Goal: Task Accomplishment & Management: Complete application form

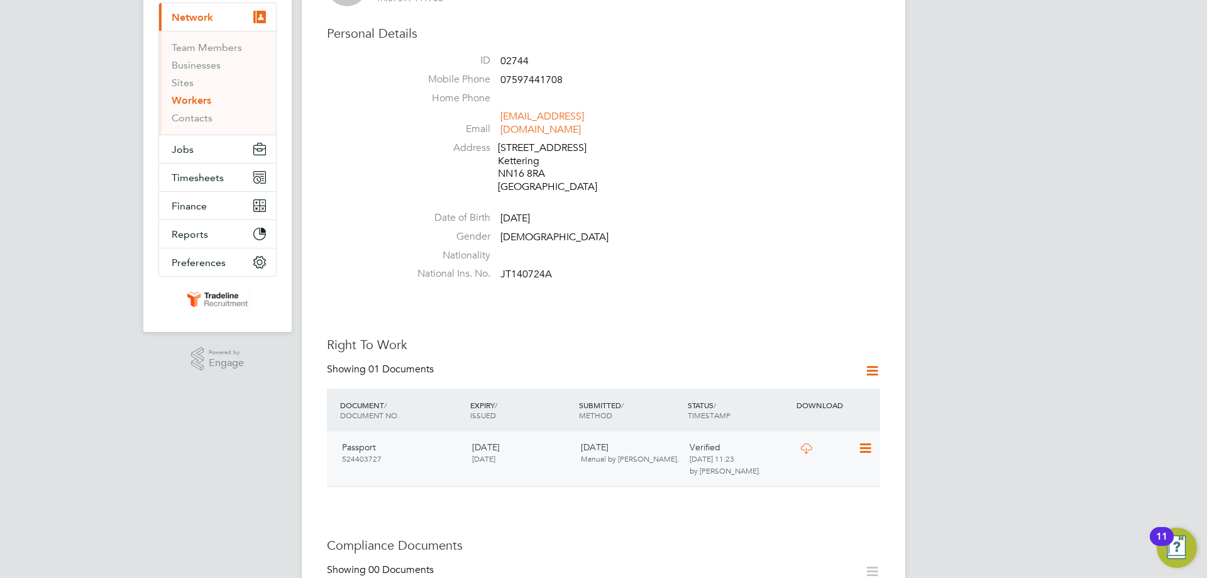
scroll to position [314, 0]
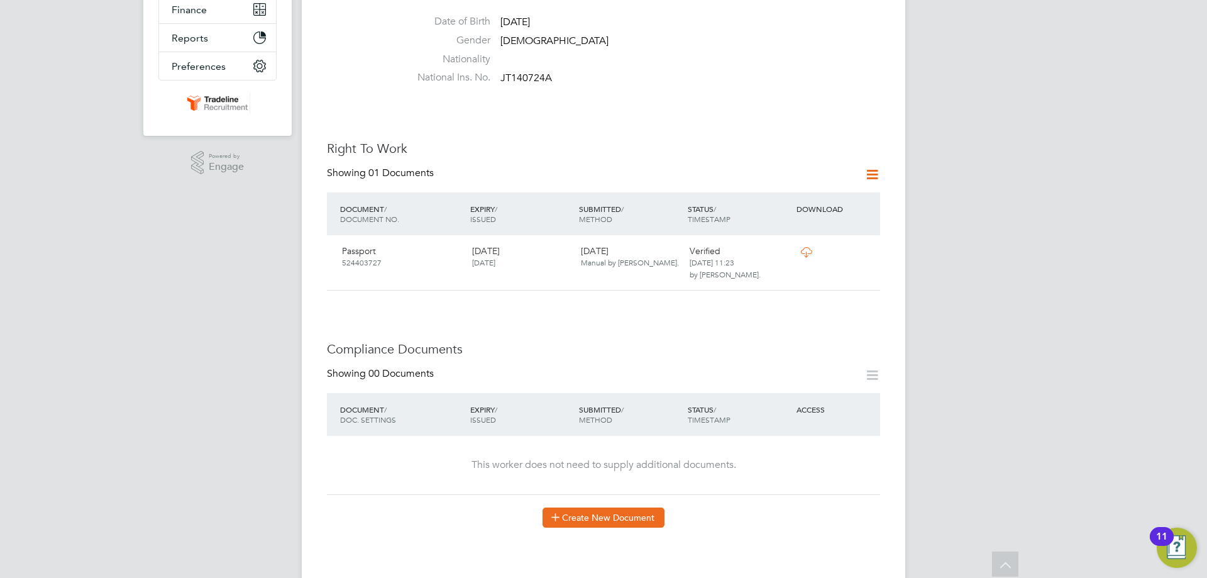
click at [609, 507] on button "Create New Document" at bounding box center [603, 517] width 122 height 20
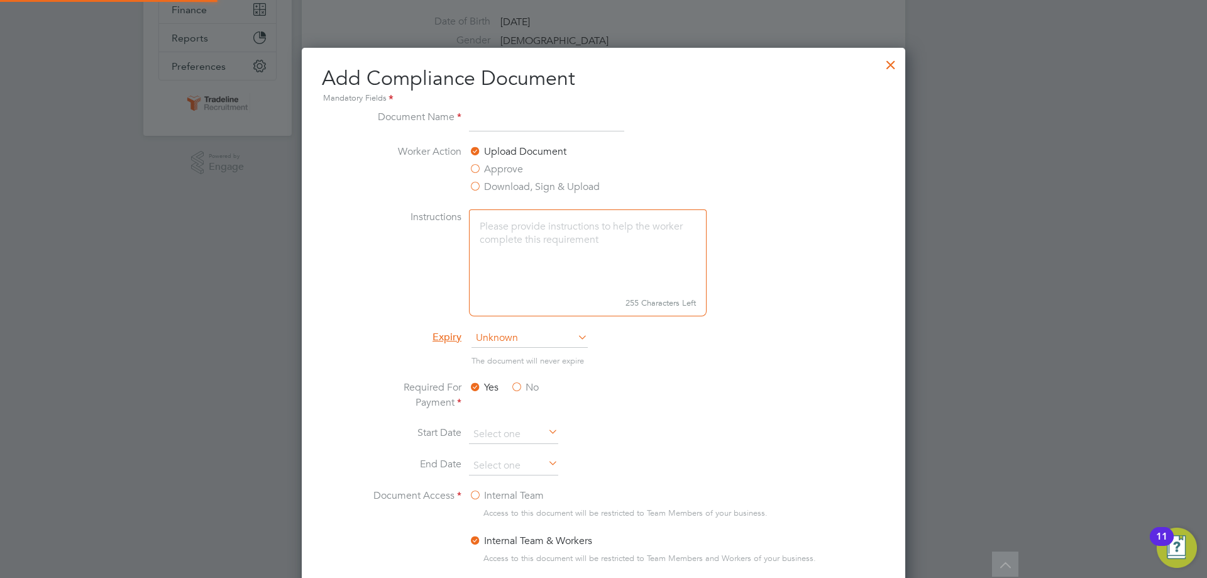
scroll to position [660, 604]
type input "CPCS"
click at [513, 342] on span "Unknown" at bounding box center [529, 338] width 116 height 19
click at [520, 420] on li "Specific date" at bounding box center [530, 422] width 118 height 16
click at [492, 461] on input at bounding box center [513, 465] width 89 height 19
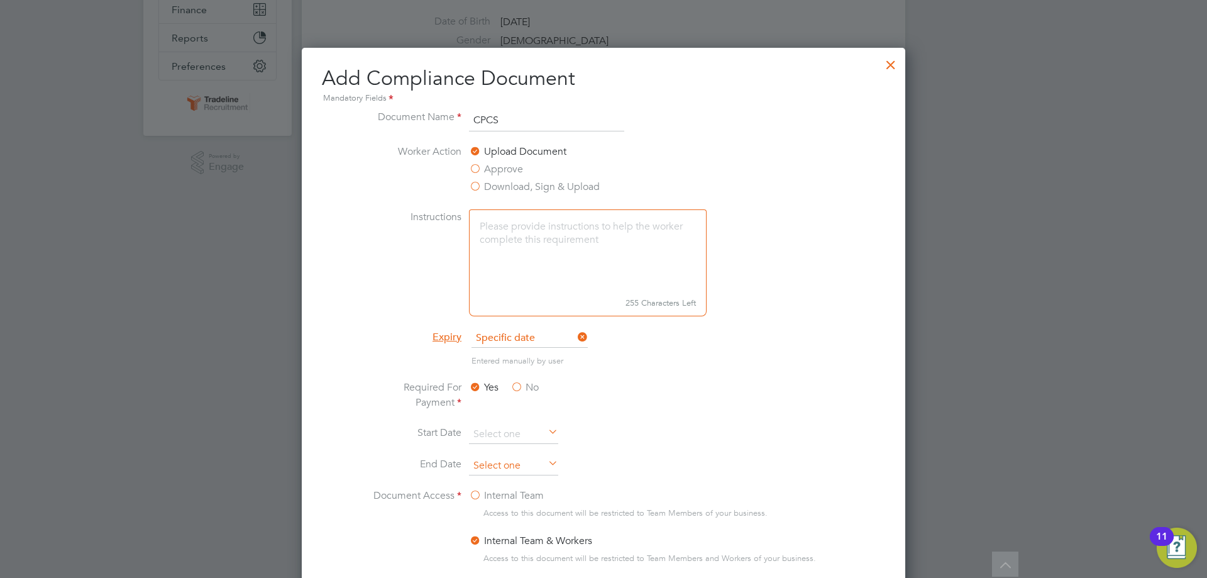
scroll to position [463, 0]
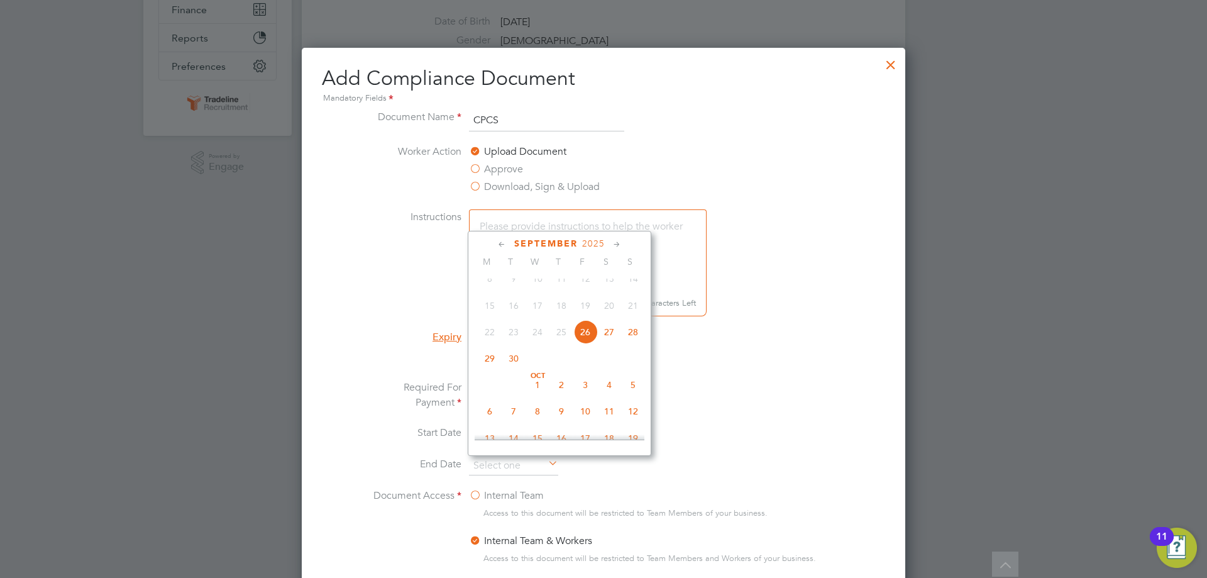
click at [594, 242] on span "2025" at bounding box center [593, 243] width 23 height 11
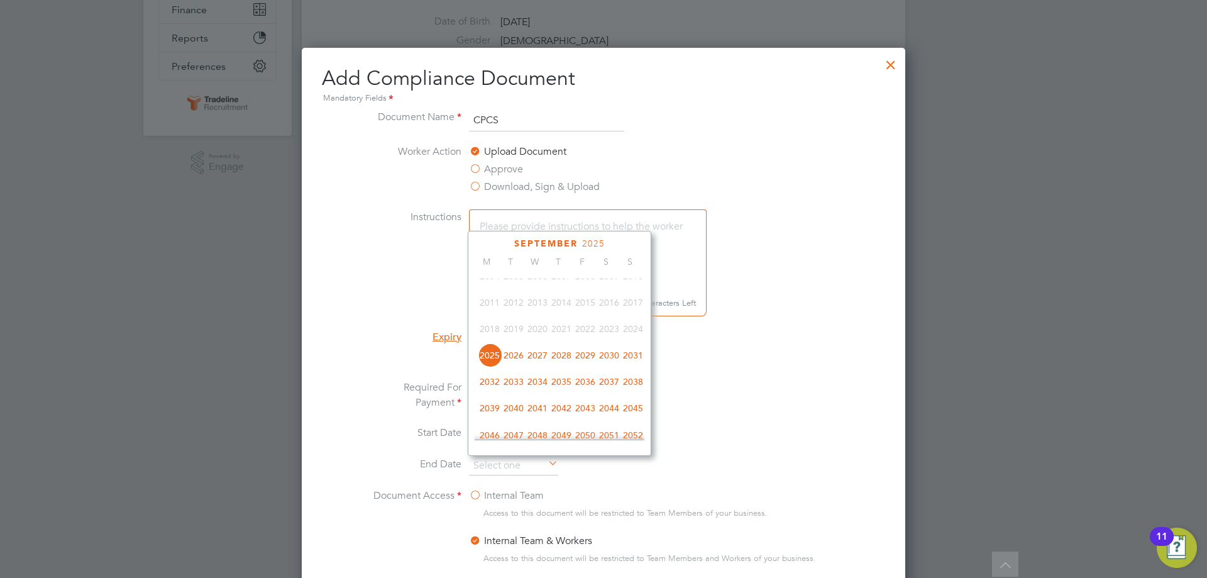
click at [593, 367] on span "2029" at bounding box center [585, 355] width 24 height 24
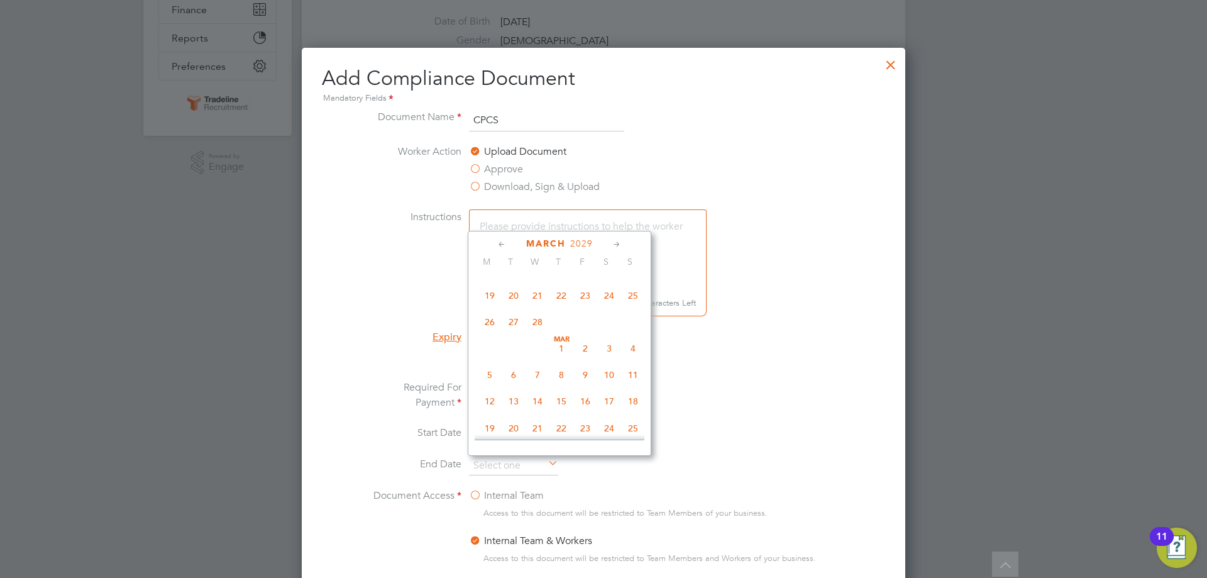
scroll to position [344, 0]
click at [536, 324] on span "28" at bounding box center [538, 317] width 24 height 24
type input "[DATE]"
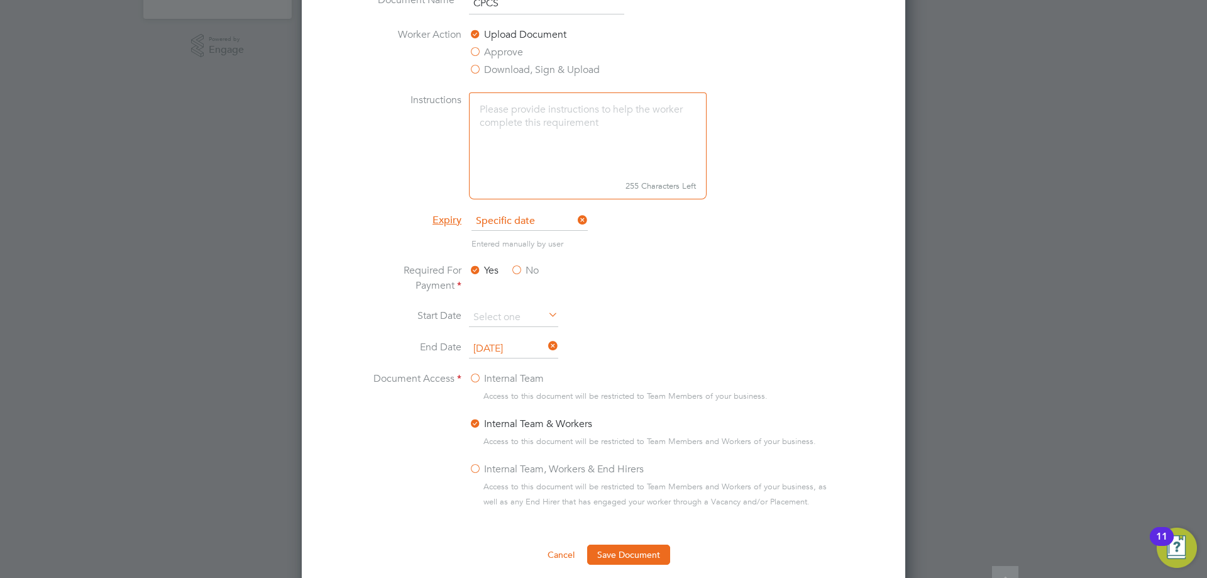
scroll to position [440, 0]
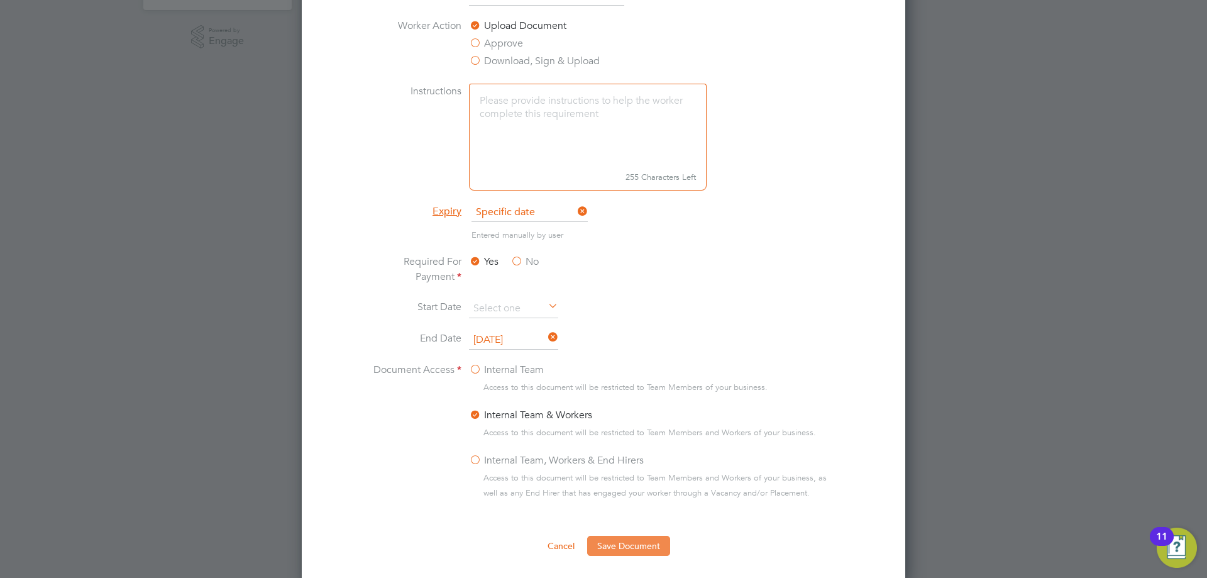
click at [617, 542] on button "Save Document" at bounding box center [628, 546] width 83 height 20
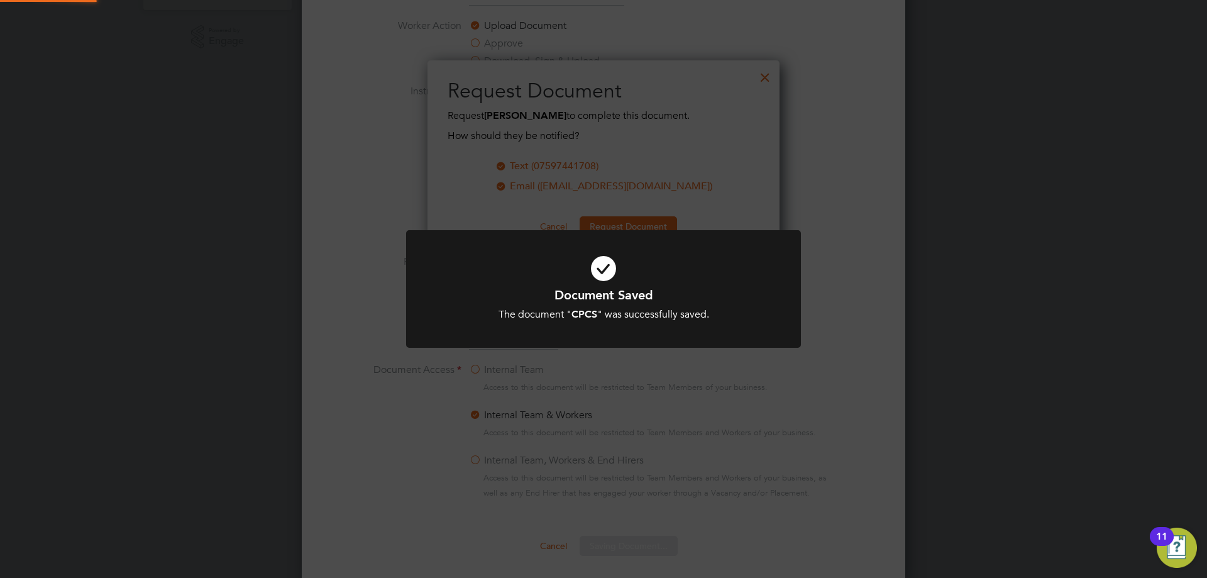
scroll to position [202, 353]
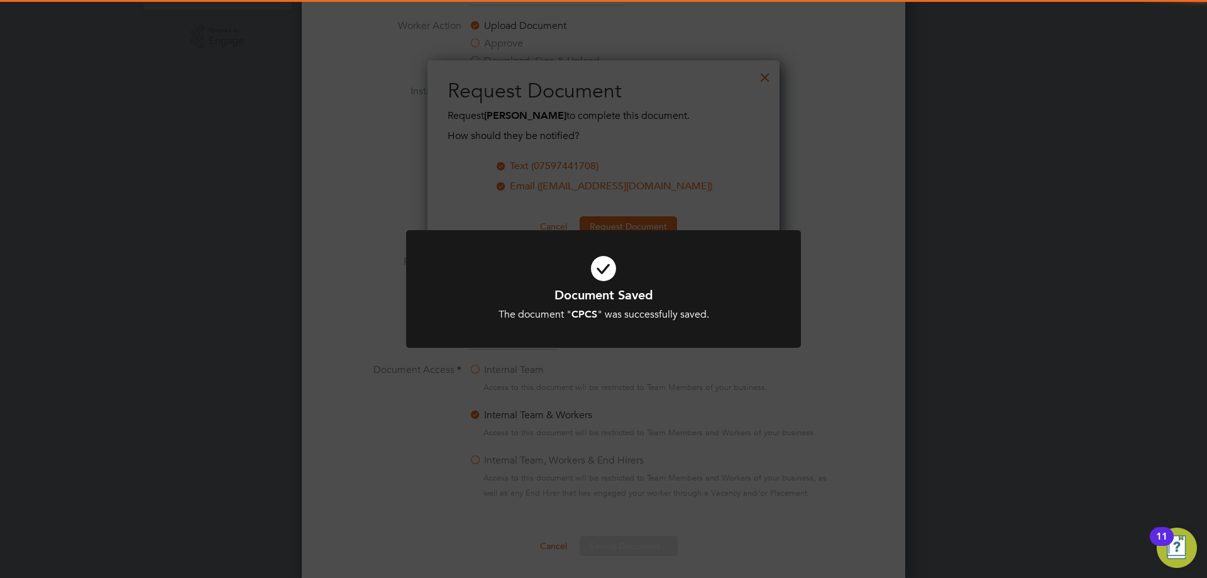
drag, startPoint x: 592, startPoint y: 268, endPoint x: 606, endPoint y: 279, distance: 18.4
click at [592, 268] on icon at bounding box center [603, 268] width 327 height 49
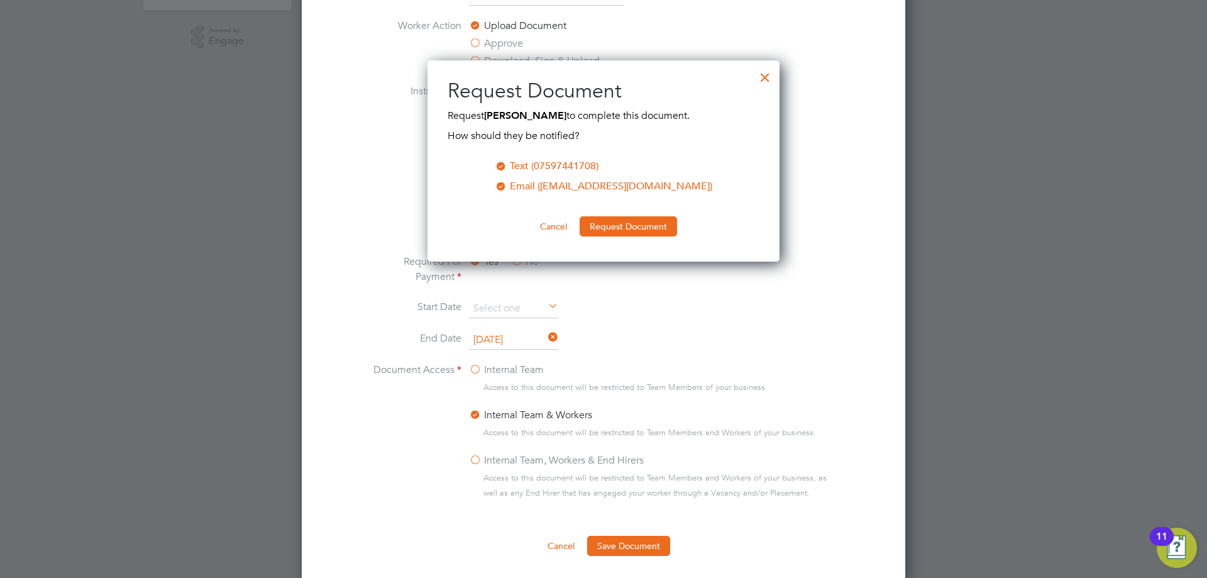
click at [614, 227] on button "Request Document" at bounding box center [628, 226] width 97 height 20
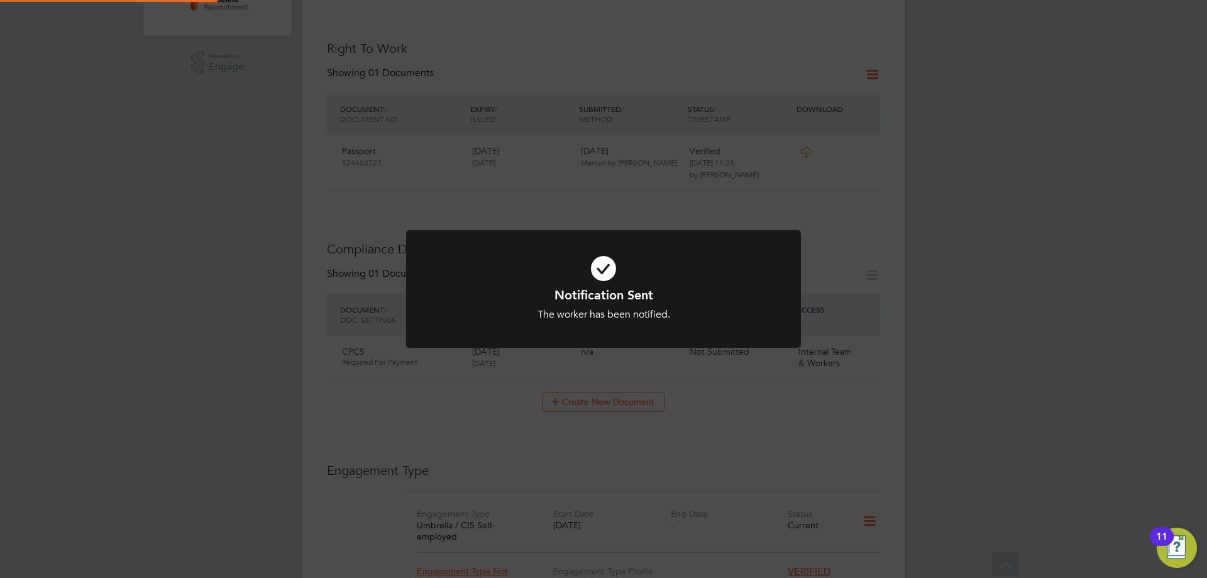
scroll to position [440, 0]
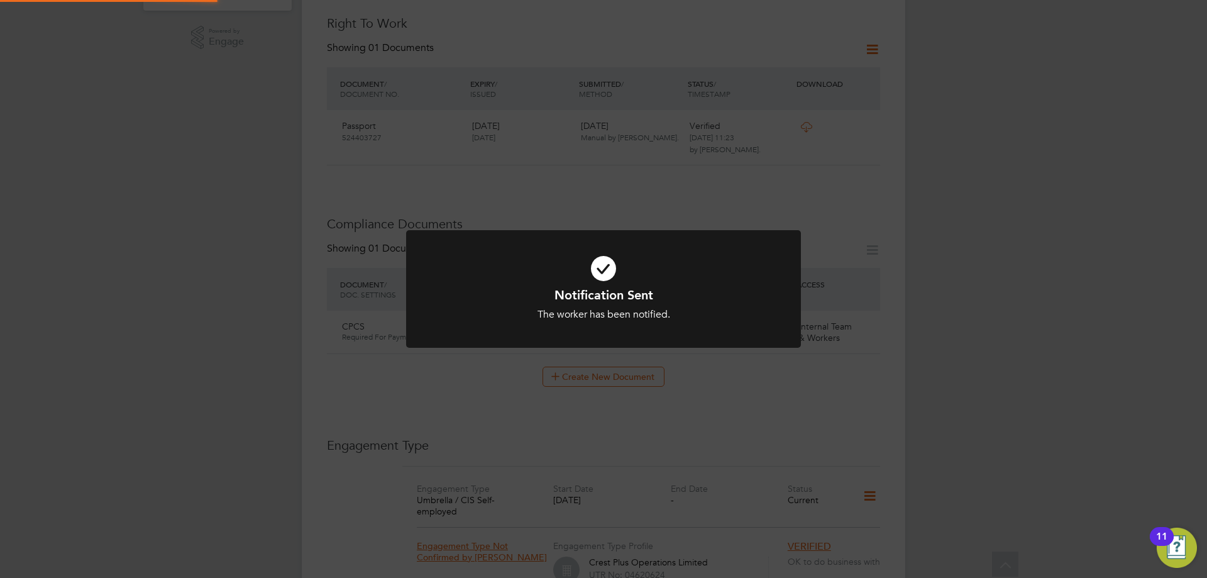
click at [607, 269] on icon at bounding box center [603, 268] width 327 height 49
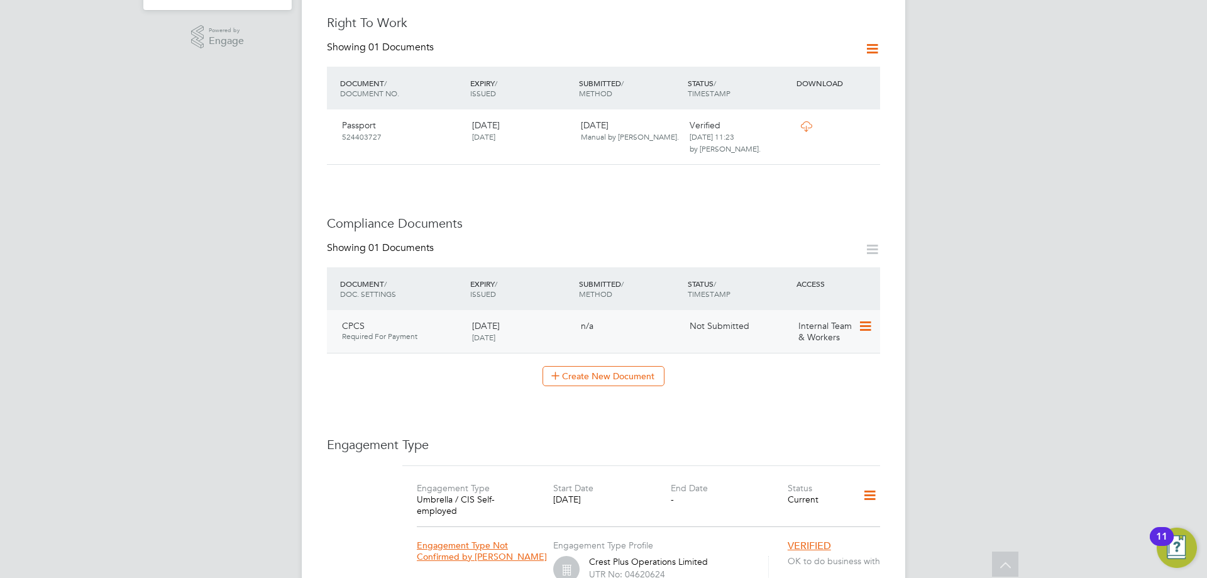
click at [861, 321] on icon at bounding box center [864, 326] width 13 height 15
click at [835, 358] on li "Submit Document" at bounding box center [824, 362] width 93 height 18
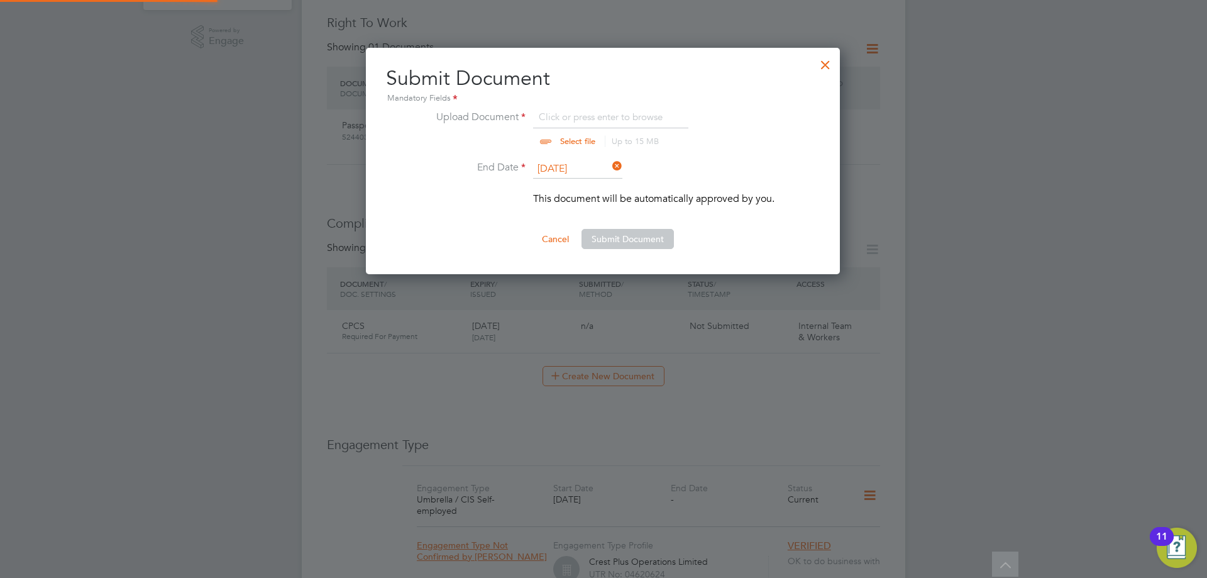
scroll to position [227, 475]
click at [610, 118] on input "file" at bounding box center [589, 128] width 197 height 38
type input "C:\fakepath\cpcs.jpg"
click at [650, 248] on button "Submit Document" at bounding box center [627, 239] width 92 height 20
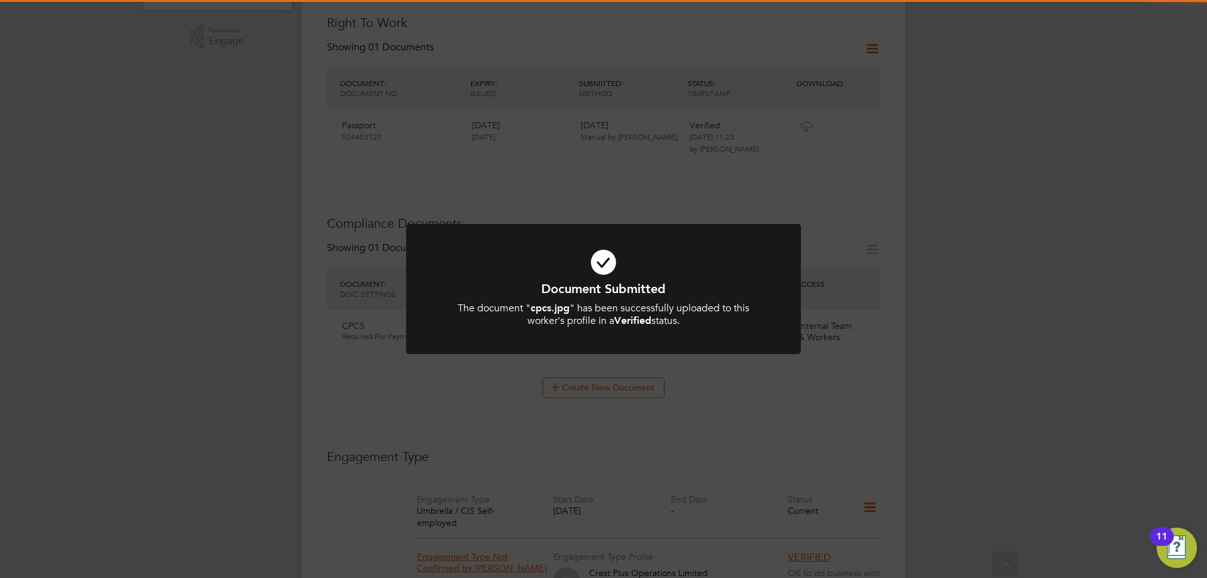
click at [595, 265] on icon at bounding box center [603, 262] width 327 height 49
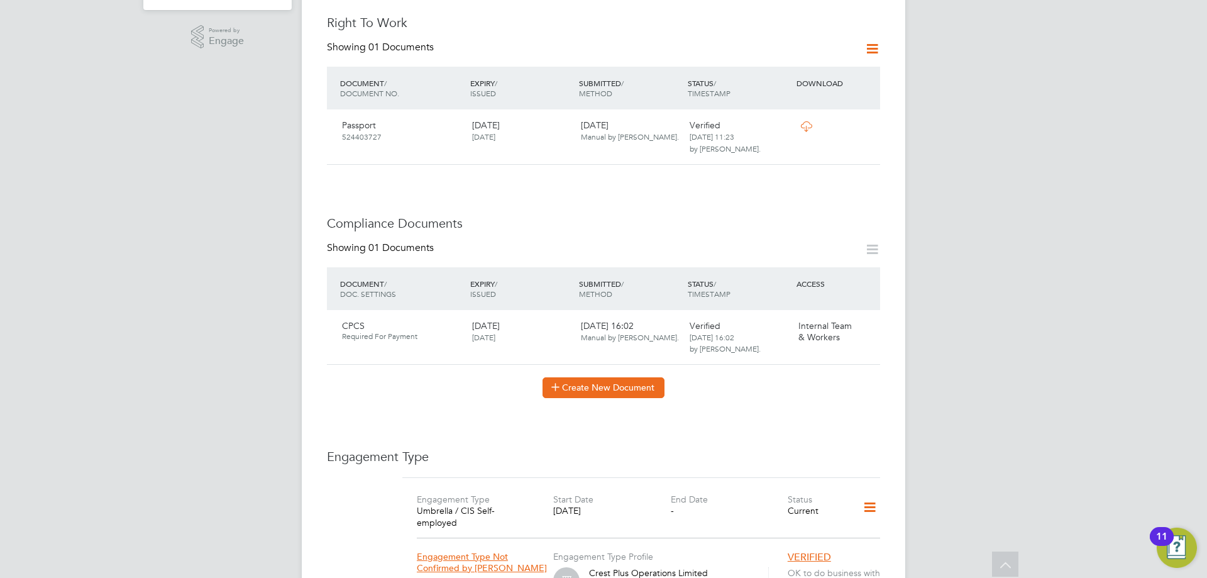
click at [608, 377] on button "Create New Document" at bounding box center [603, 387] width 122 height 20
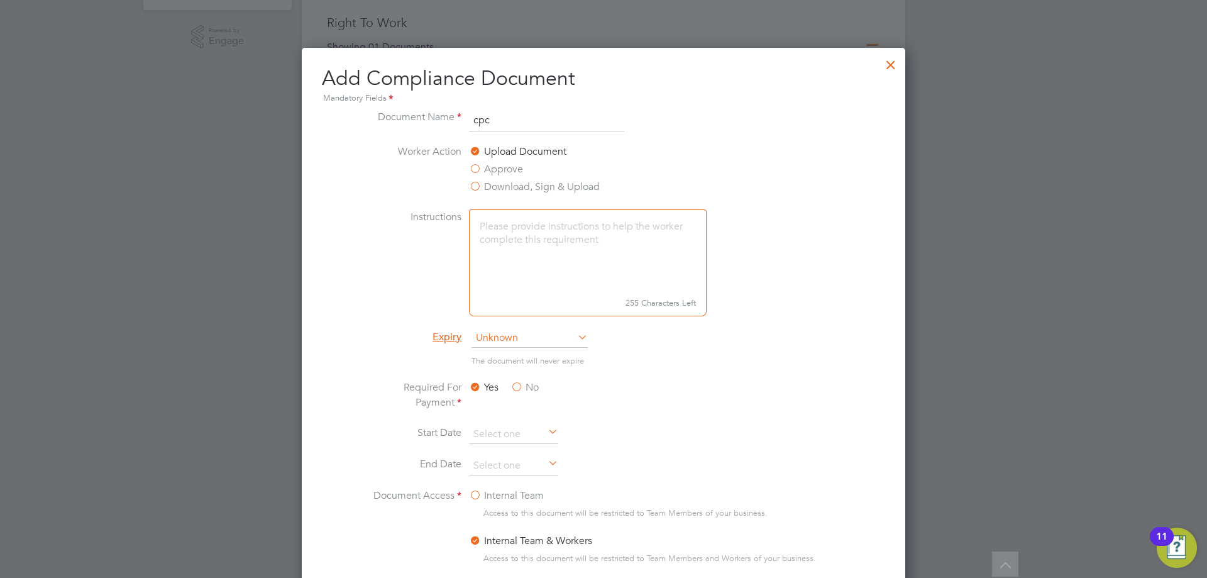
type input "CPCS BACK"
click at [520, 341] on span "Unknown" at bounding box center [529, 338] width 116 height 19
click at [511, 419] on li "Specific date" at bounding box center [530, 422] width 118 height 16
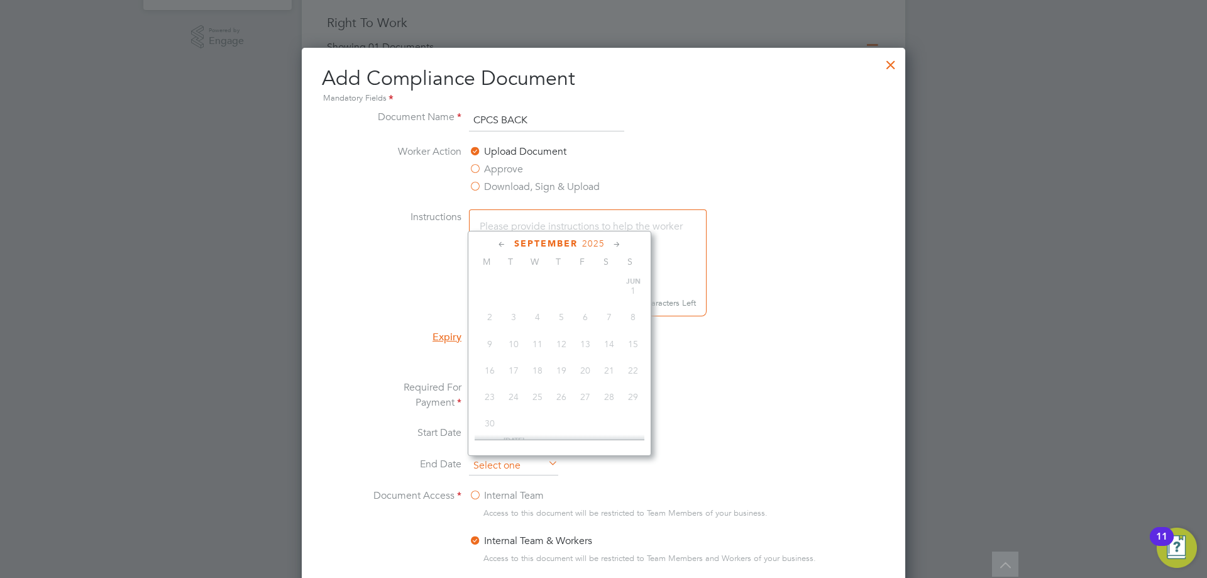
scroll to position [463, 0]
click at [506, 465] on input at bounding box center [513, 465] width 89 height 19
click at [592, 247] on span "2025" at bounding box center [593, 243] width 23 height 11
click at [583, 367] on span "2029" at bounding box center [585, 355] width 24 height 24
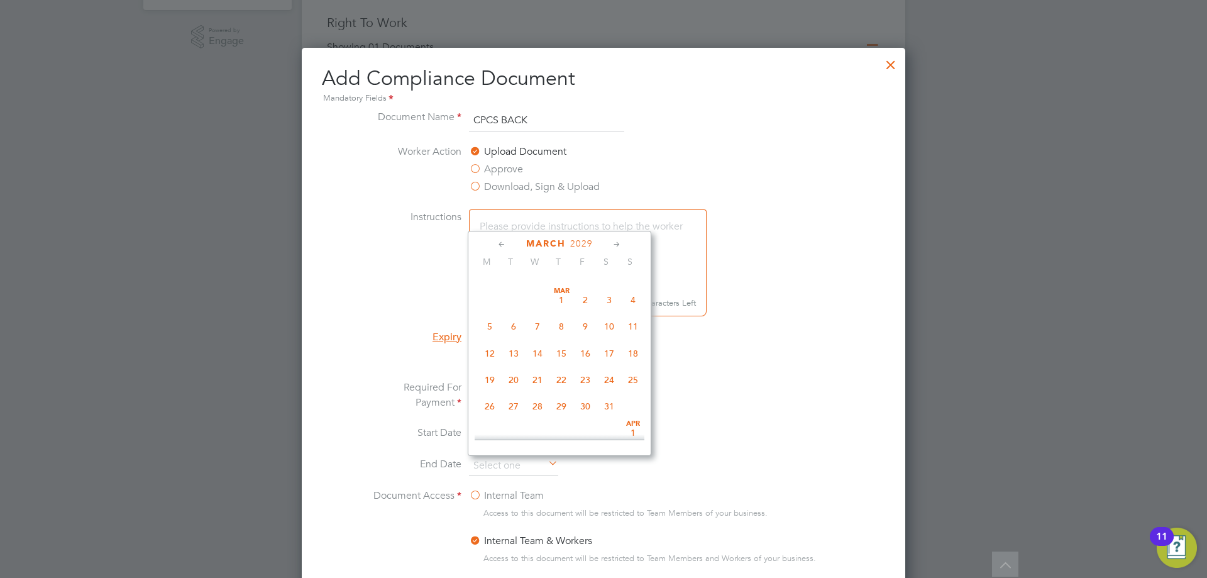
scroll to position [130, 0]
click at [535, 401] on span "28" at bounding box center [538, 399] width 24 height 24
type input "[DATE]"
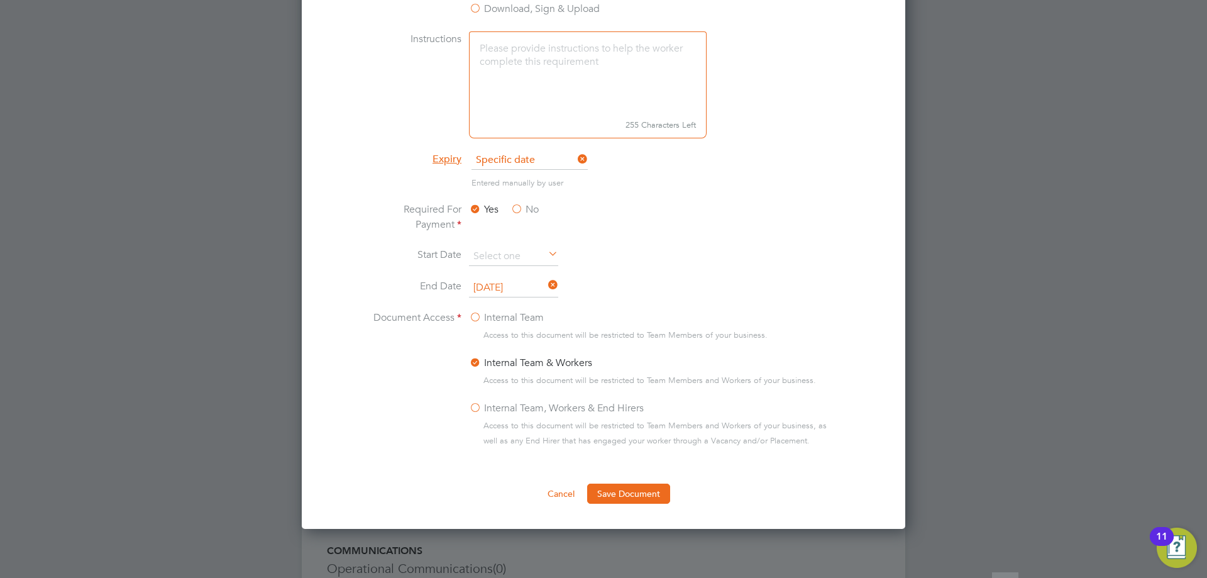
scroll to position [629, 0]
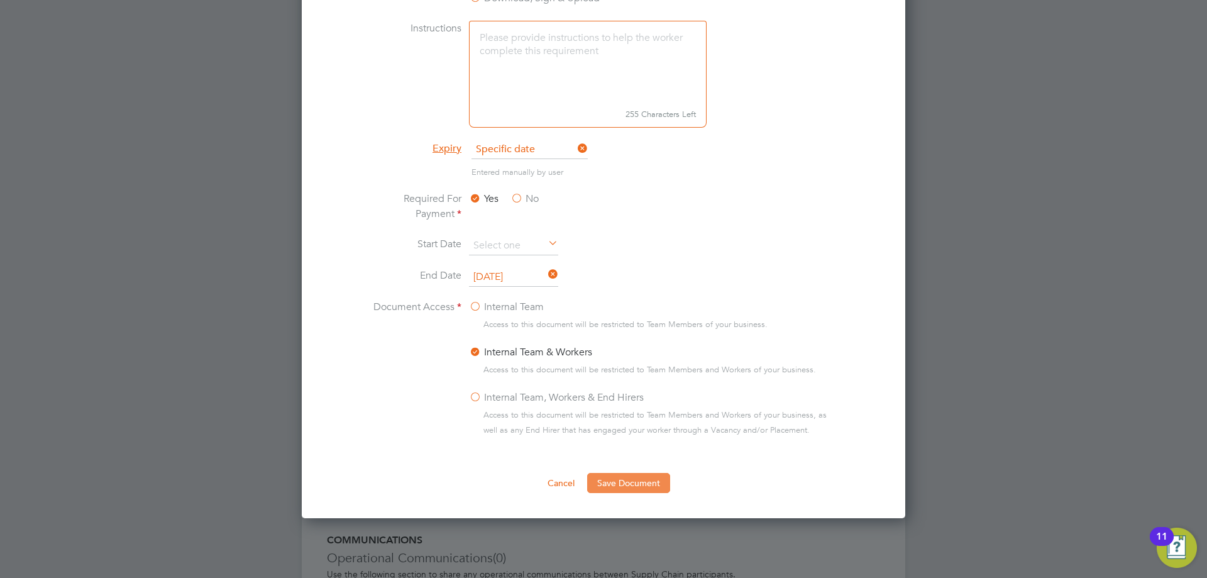
click at [622, 480] on button "Save Document" at bounding box center [628, 483] width 83 height 20
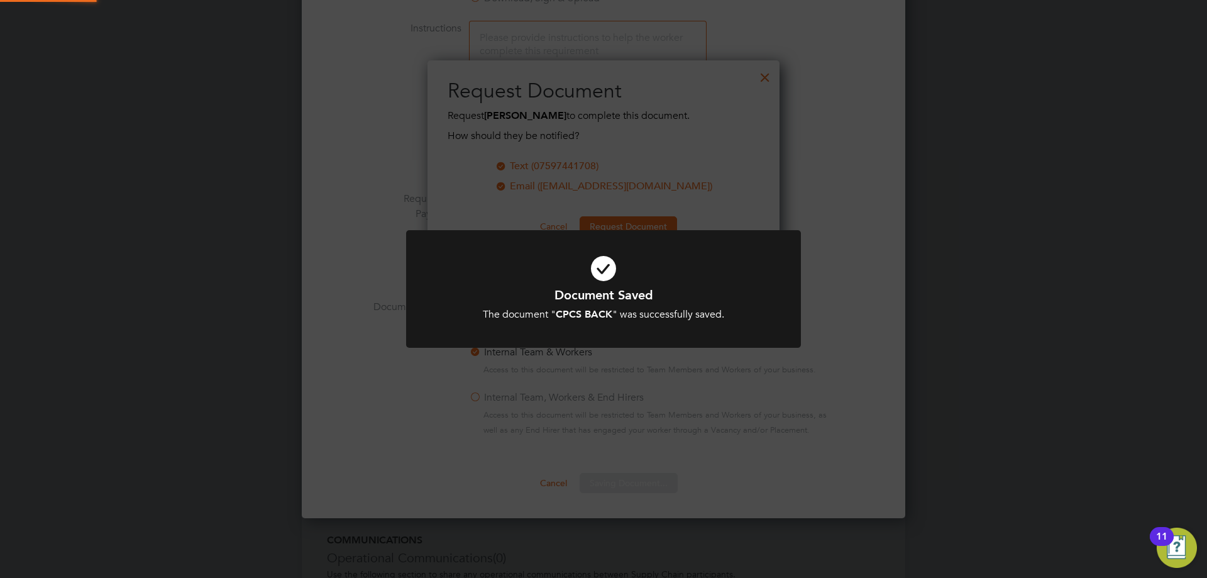
scroll to position [202, 353]
click at [603, 263] on icon at bounding box center [603, 268] width 327 height 49
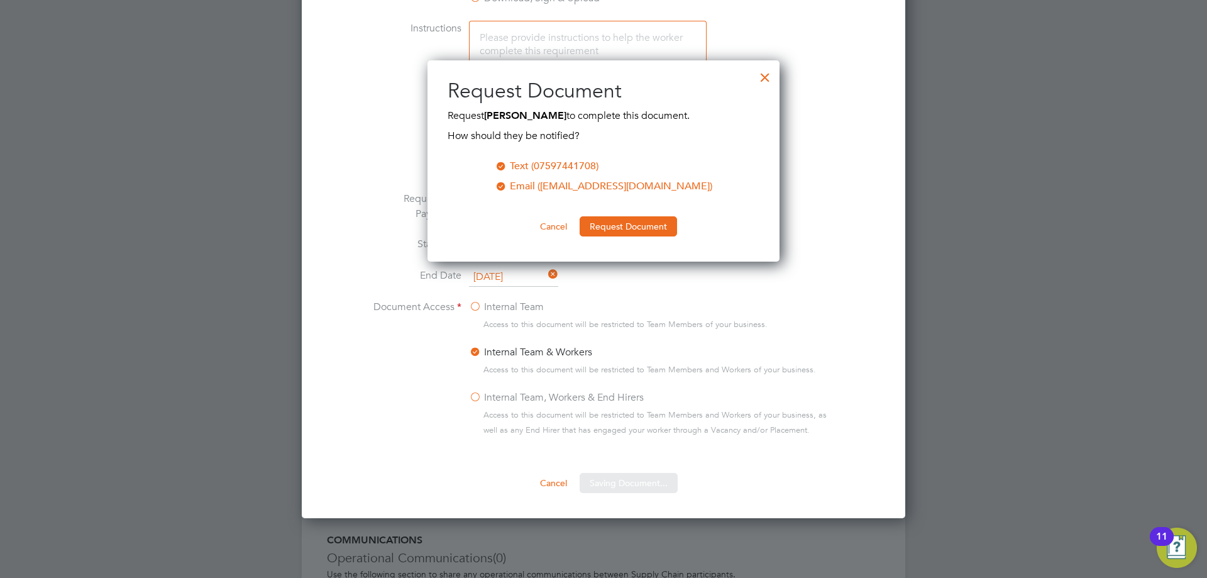
click at [624, 226] on div "Sorry, we are having problems connecting to our services." at bounding box center [603, 73] width 603 height 1385
click at [624, 226] on button "Request Document" at bounding box center [628, 226] width 97 height 20
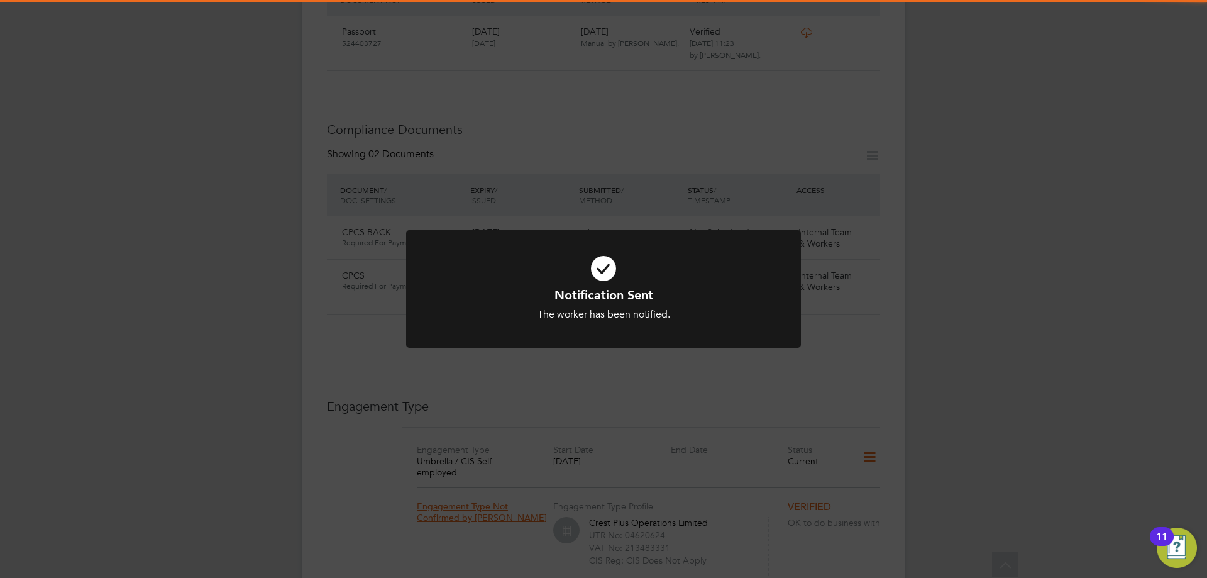
click at [607, 264] on icon at bounding box center [603, 268] width 327 height 49
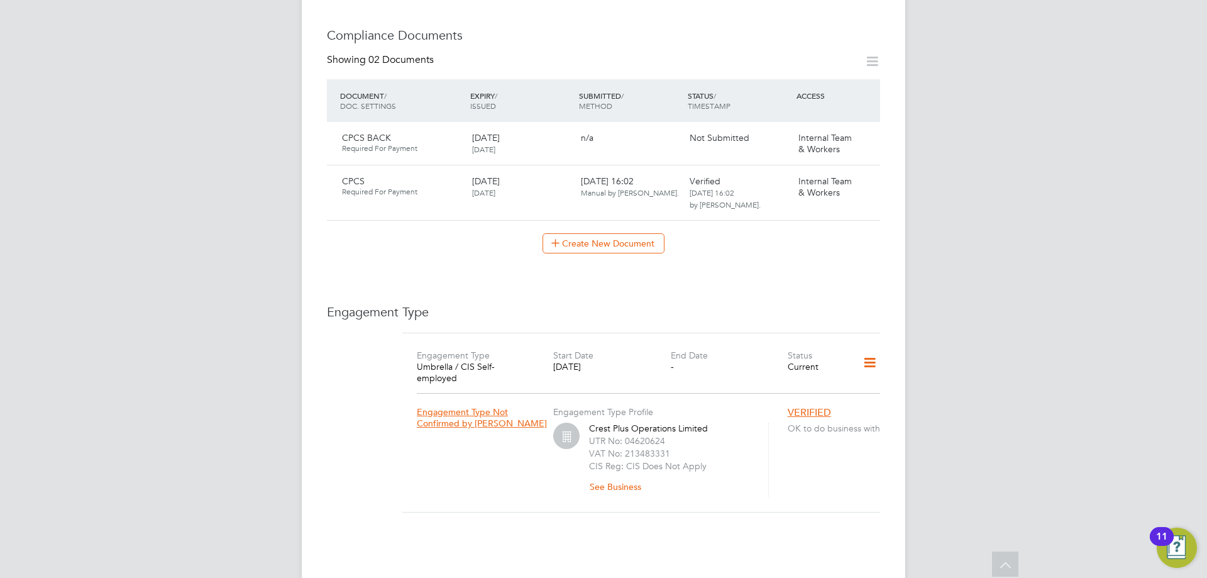
scroll to position [629, 0]
click at [868, 130] on icon at bounding box center [864, 137] width 13 height 15
click at [831, 175] on li "Submit Document" at bounding box center [824, 173] width 93 height 18
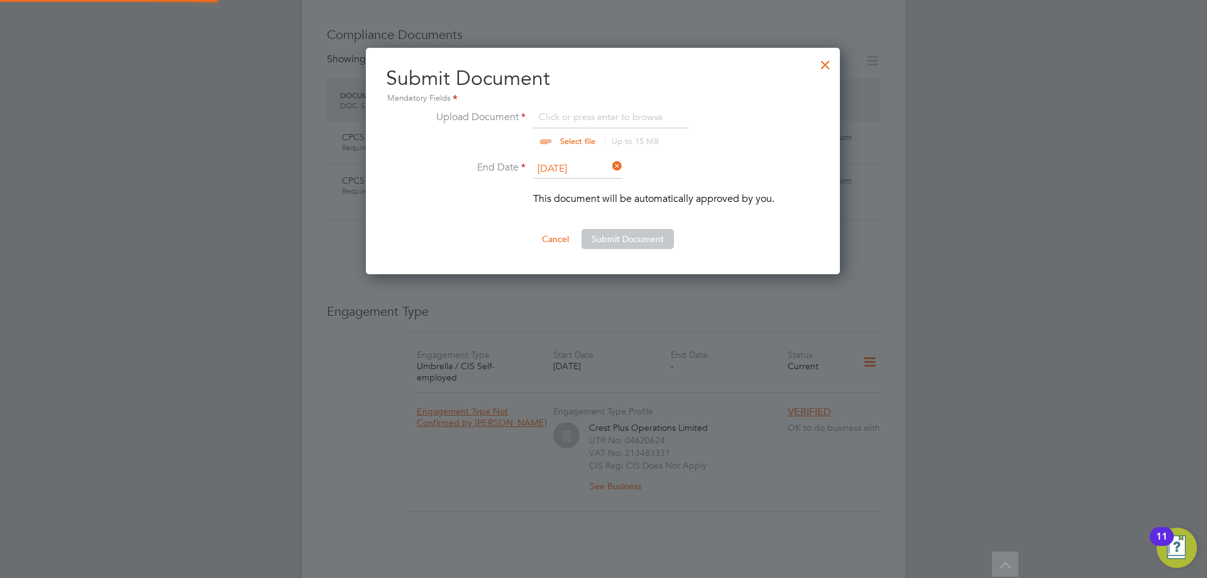
scroll to position [227, 475]
click at [603, 129] on input "file" at bounding box center [589, 128] width 197 height 38
type input "C:\fakepath\cpcsback.jpg"
click at [622, 237] on button "Submit Document" at bounding box center [627, 239] width 92 height 20
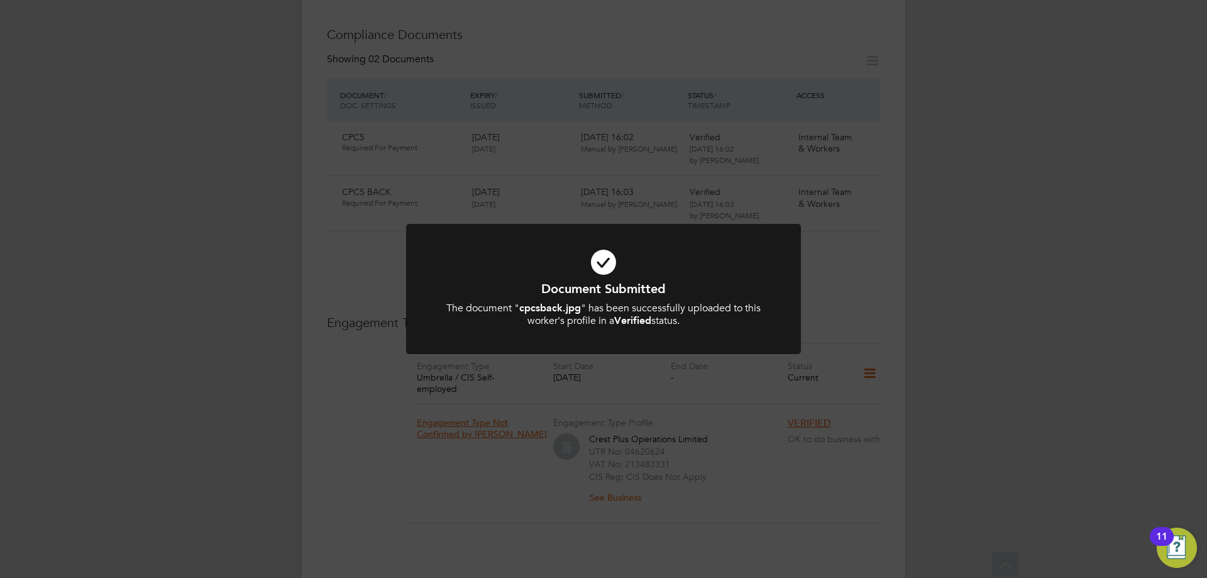
click at [615, 276] on icon at bounding box center [603, 262] width 327 height 49
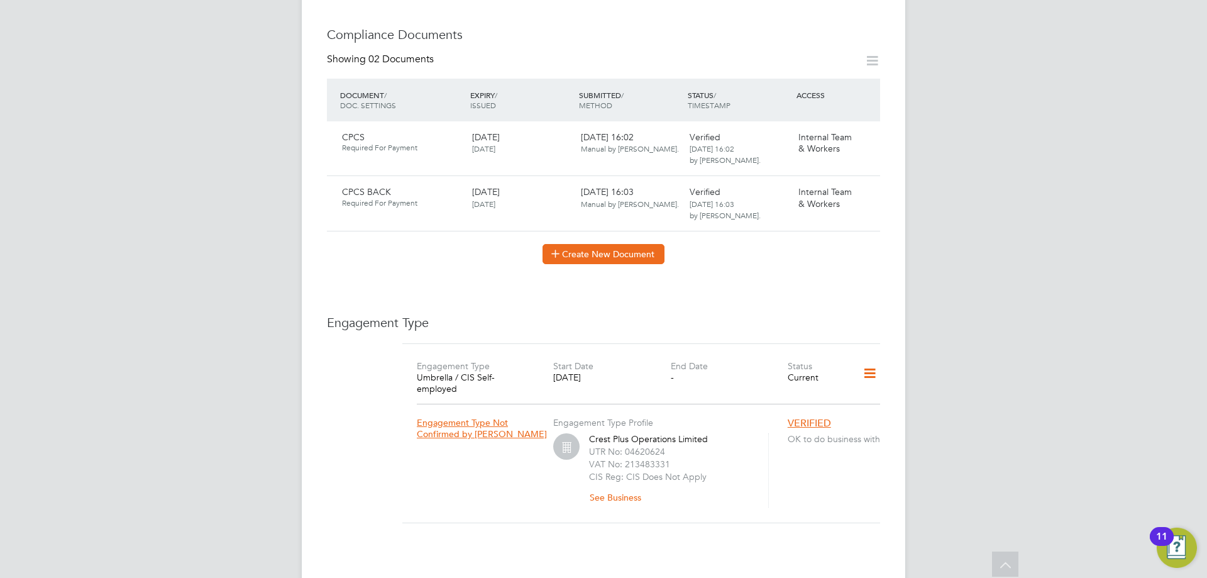
click at [617, 248] on button "Create New Document" at bounding box center [603, 254] width 122 height 20
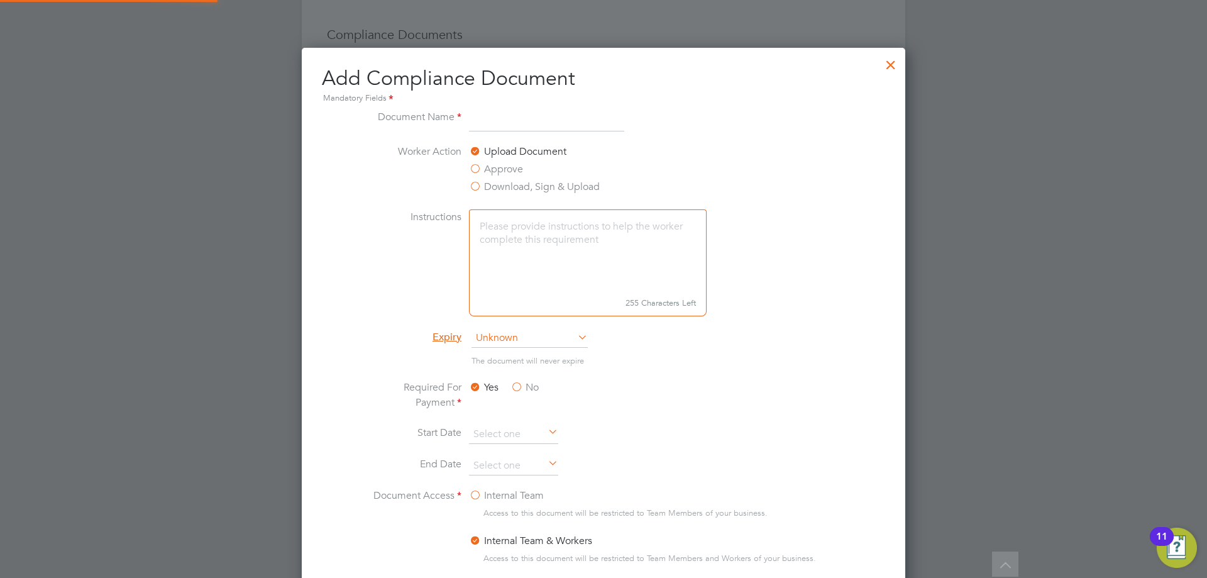
scroll to position [660, 604]
click at [500, 106] on div "Add Compliance Document Mandatory Fields Document Name Worker Action Upload Doc…" at bounding box center [603, 373] width 563 height 616
click at [503, 127] on input at bounding box center [546, 120] width 155 height 23
type input "License"
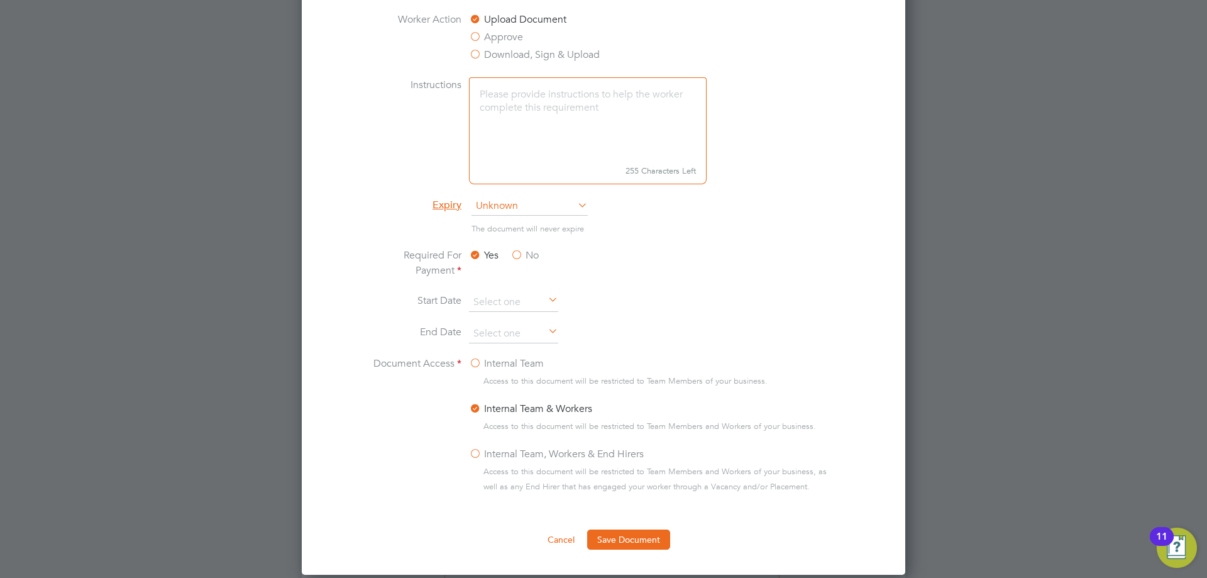
scroll to position [817, 0]
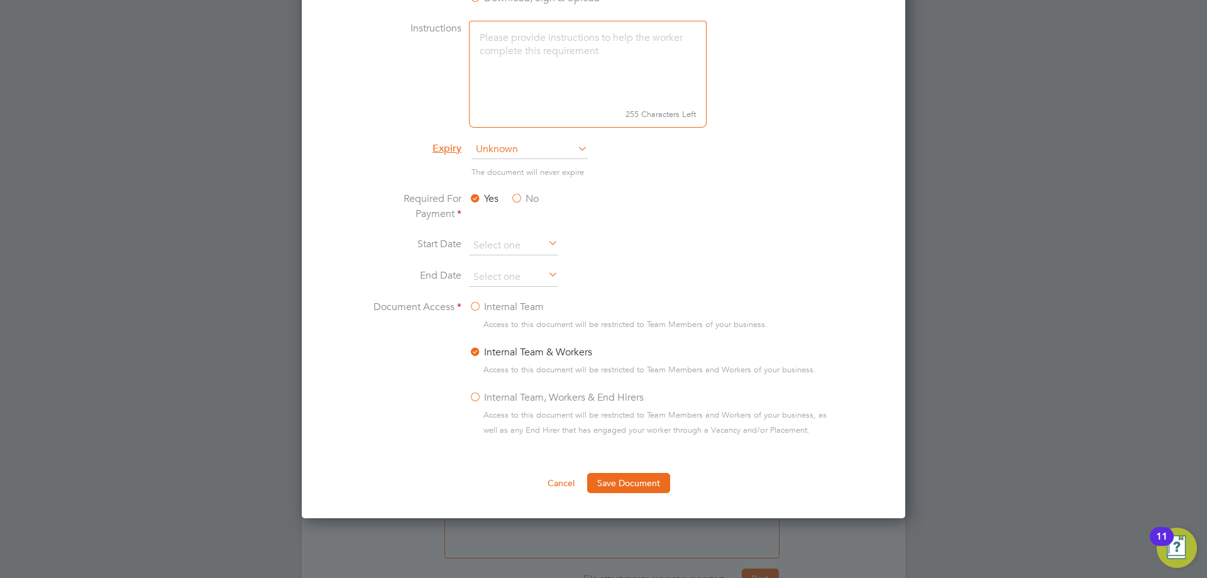
click at [522, 151] on span "Unknown" at bounding box center [529, 149] width 116 height 19
click at [544, 229] on li "Specific date" at bounding box center [530, 233] width 118 height 16
click at [506, 275] on input at bounding box center [513, 277] width 89 height 19
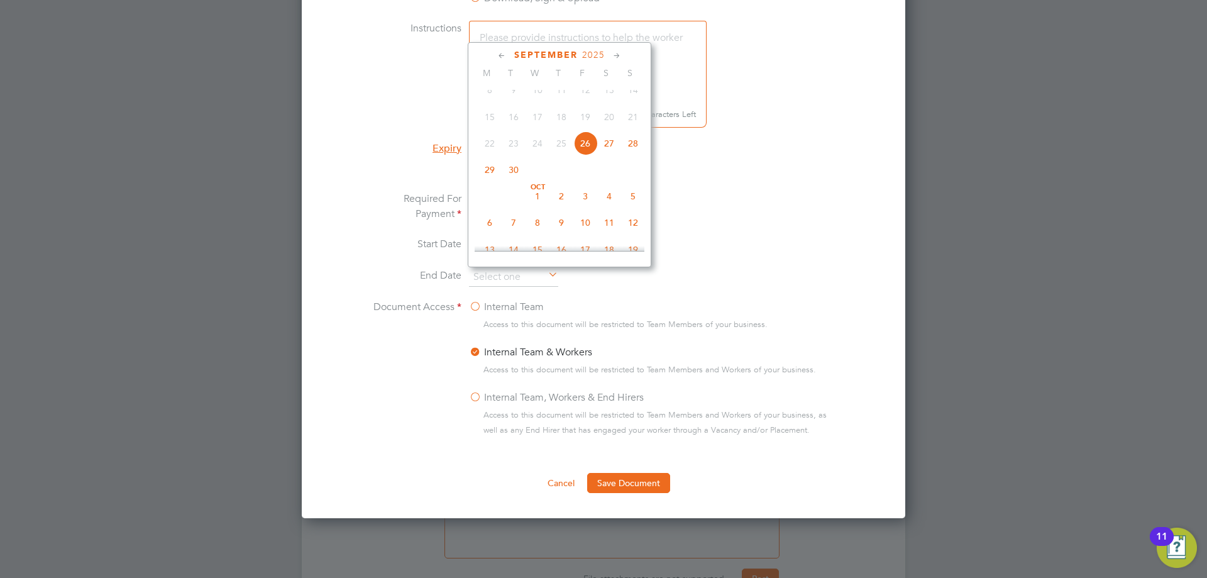
click at [592, 63] on div "[DATE] M T W T F S S [DATE] 2 3 4 5 6 7 8 9 10 11 12 13 14 15 16 17 18 19 20 21…" at bounding box center [560, 154] width 184 height 225
click at [592, 55] on span "2025" at bounding box center [593, 55] width 23 height 11
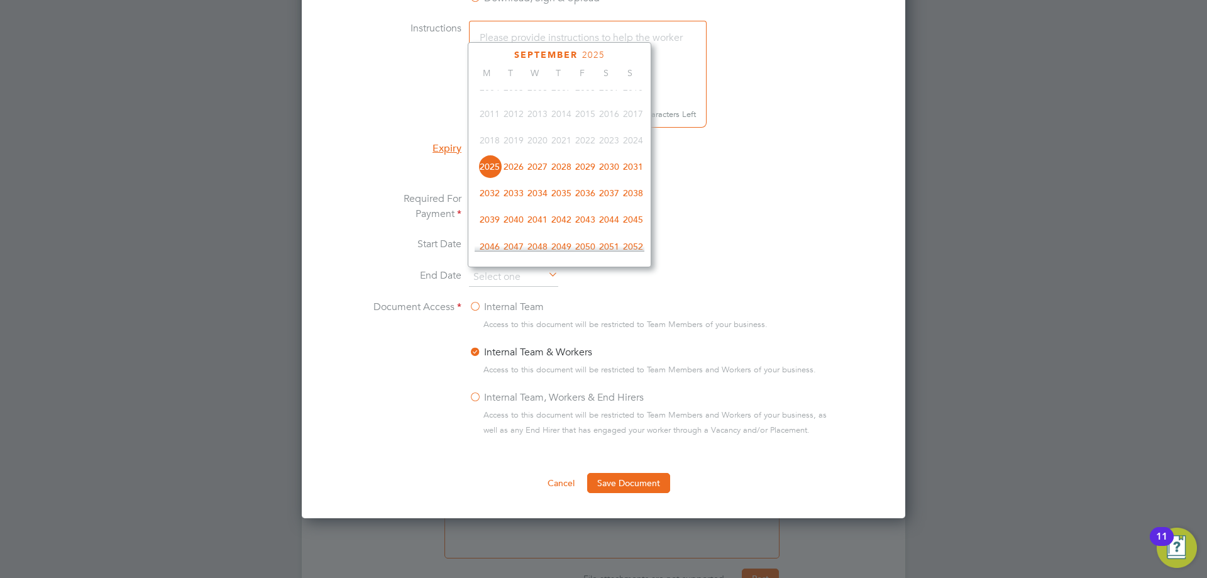
click at [483, 201] on span "2032" at bounding box center [490, 193] width 24 height 24
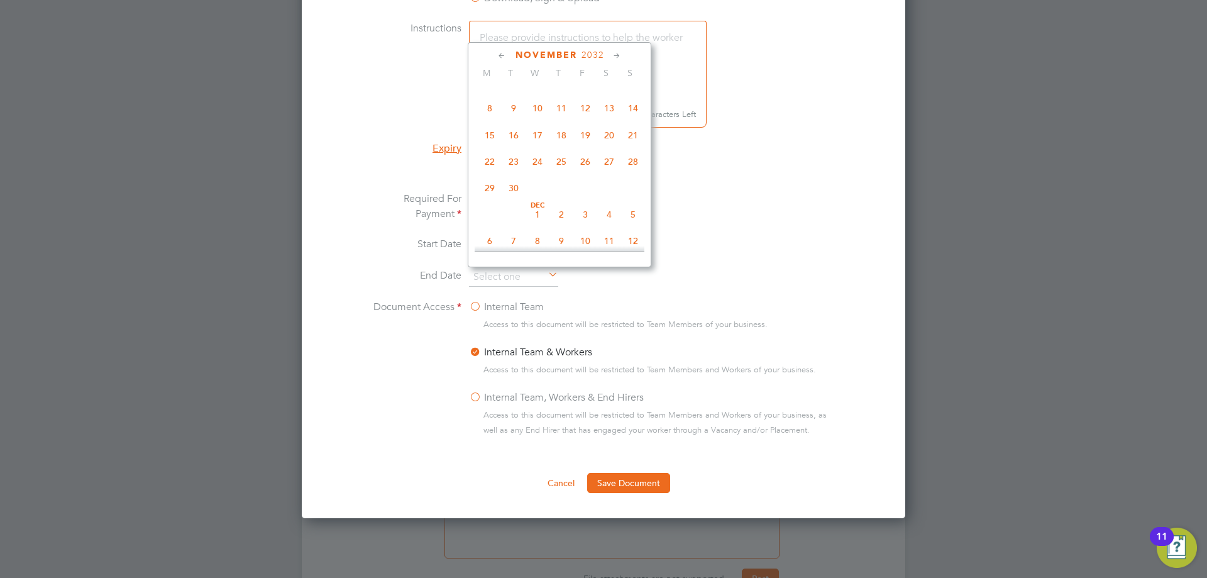
scroll to position [710, 0]
click at [561, 92] on span "4" at bounding box center [561, 81] width 24 height 24
type input "[DATE]"
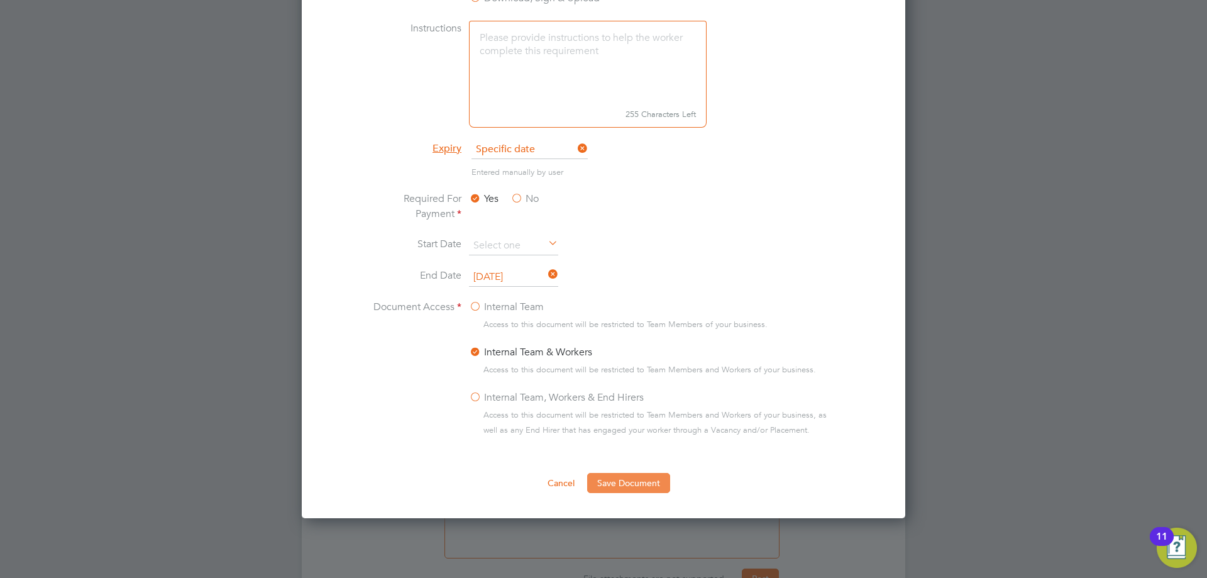
click at [638, 485] on button "Save Document" at bounding box center [628, 483] width 83 height 20
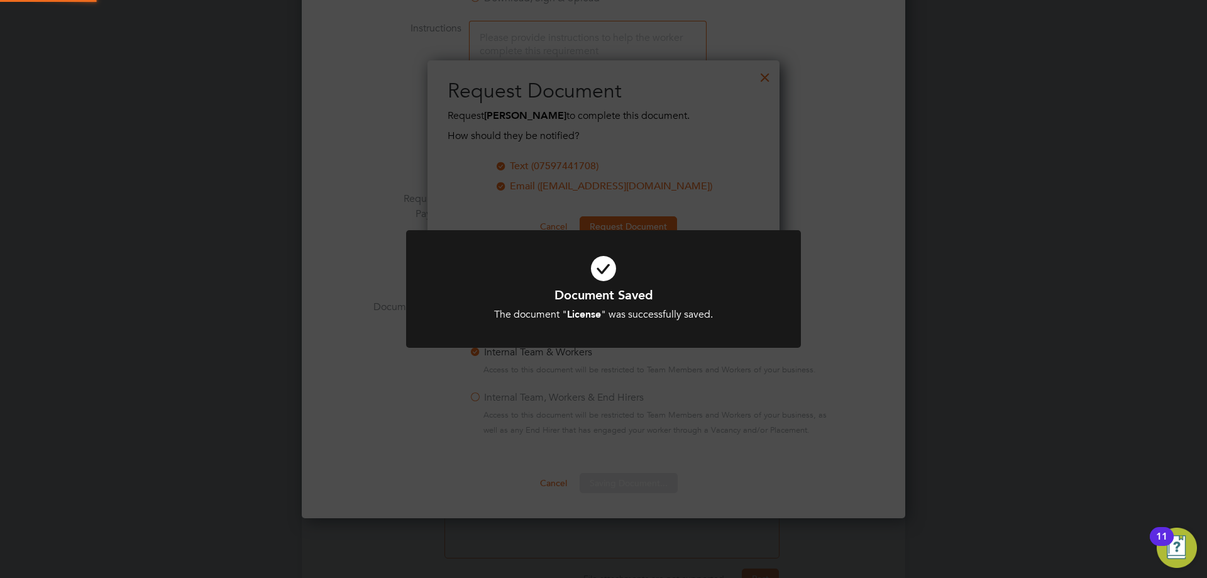
scroll to position [202, 353]
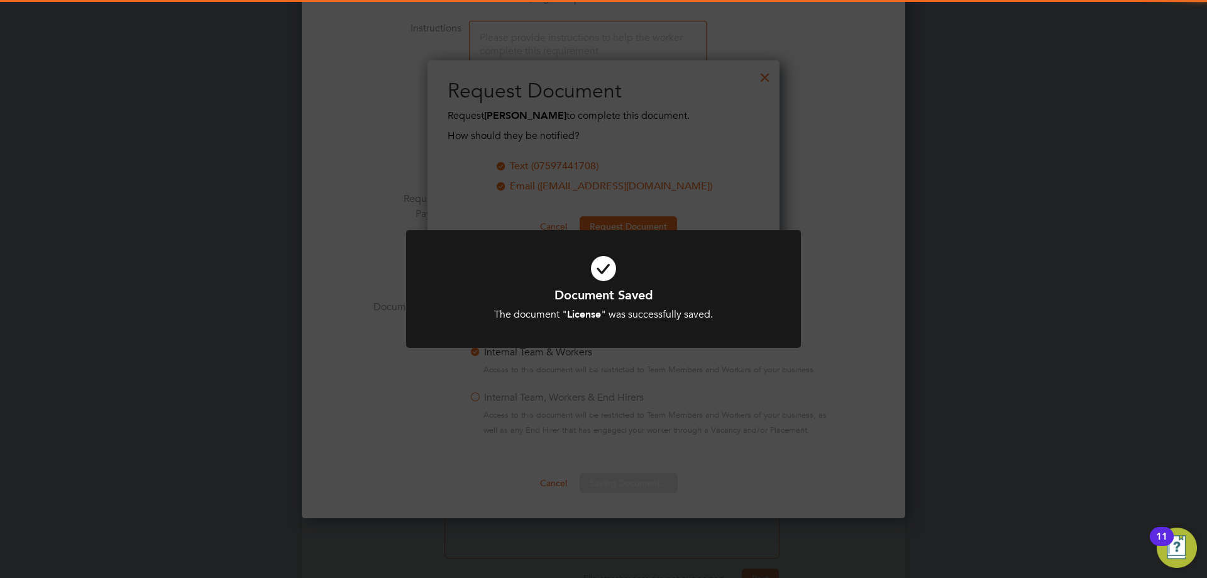
click at [612, 276] on icon at bounding box center [603, 268] width 327 height 49
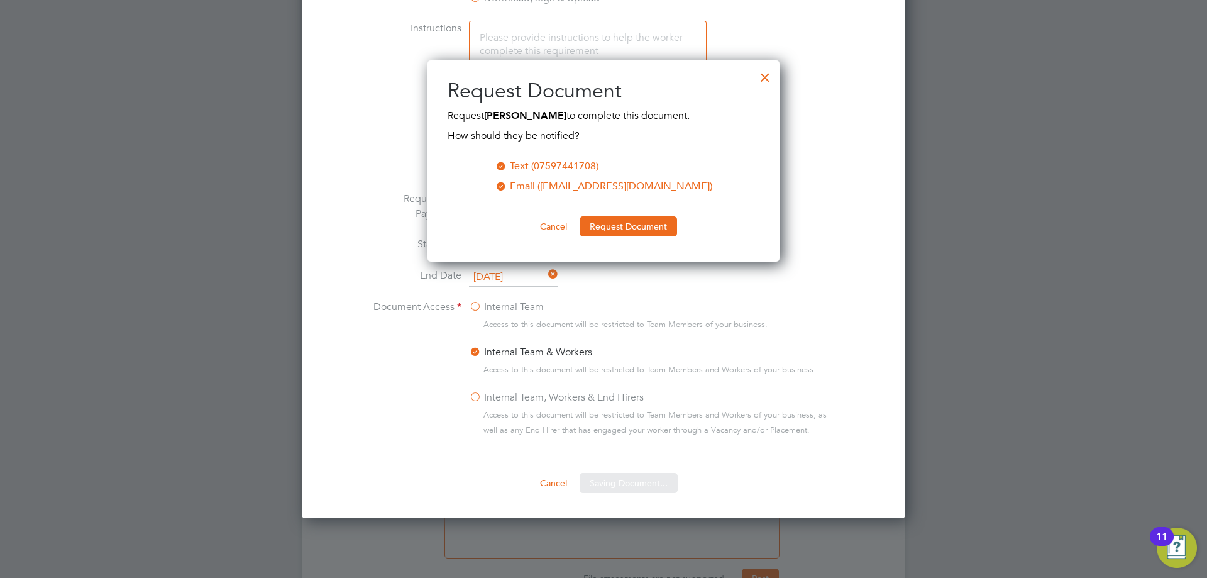
click at [614, 229] on button "Request Document" at bounding box center [628, 226] width 97 height 20
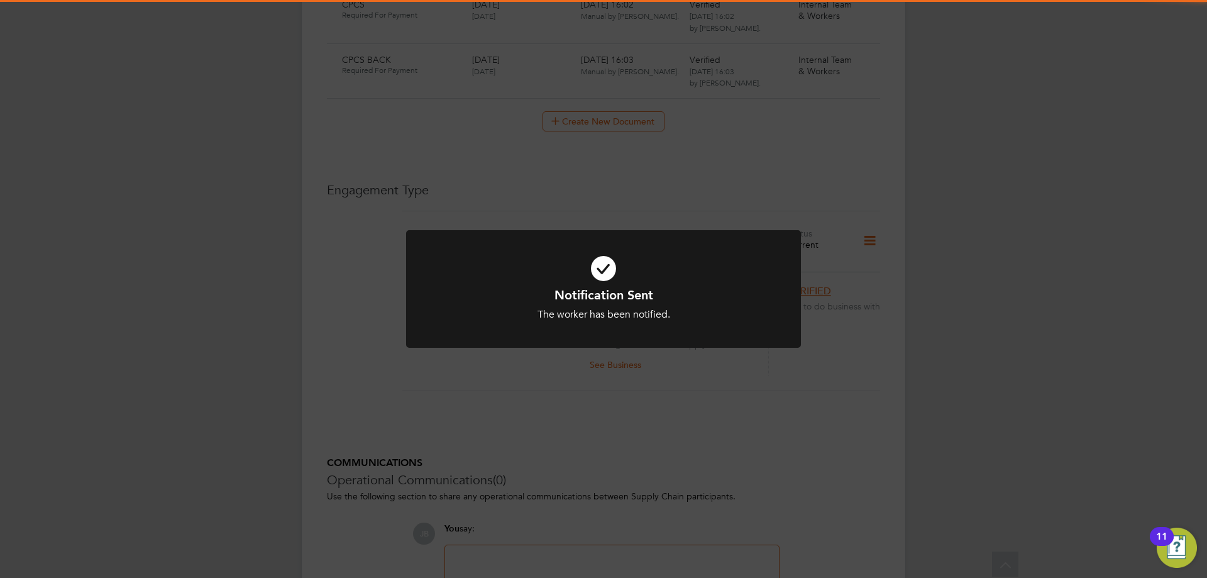
click at [608, 256] on icon at bounding box center [603, 268] width 327 height 49
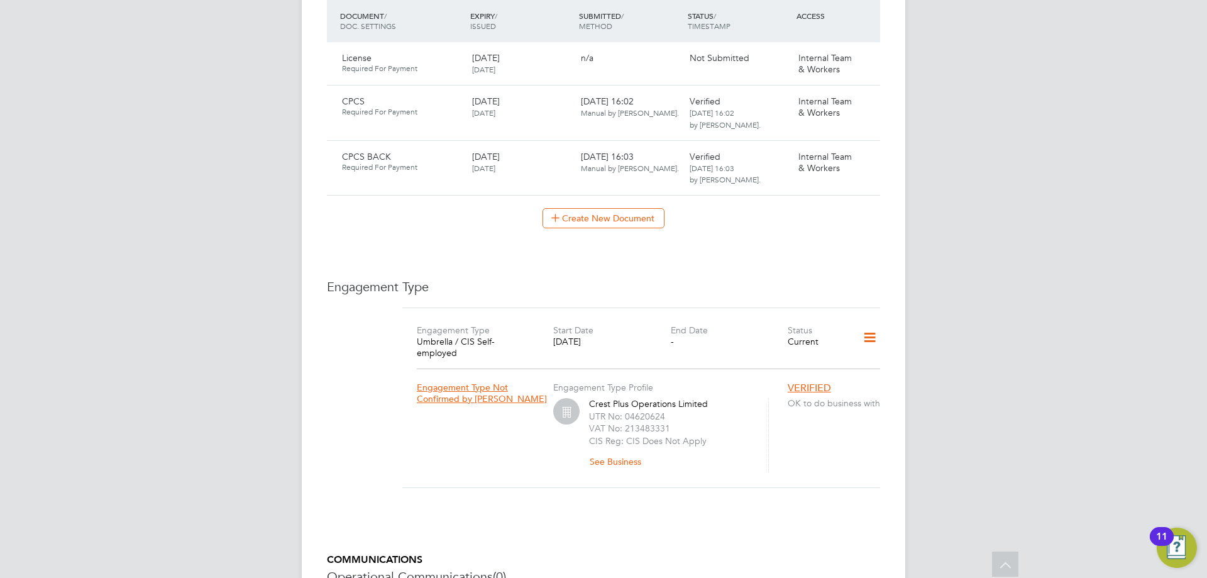
scroll to position [566, 0]
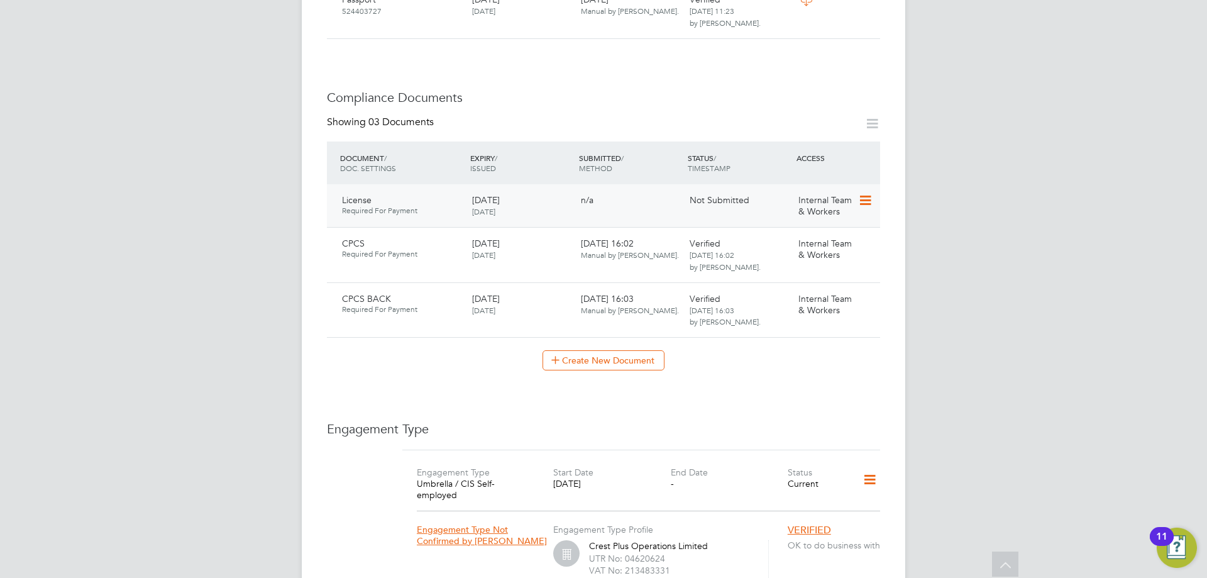
click at [865, 193] on icon at bounding box center [864, 200] width 13 height 15
click at [822, 232] on li "Submit Document" at bounding box center [824, 236] width 93 height 18
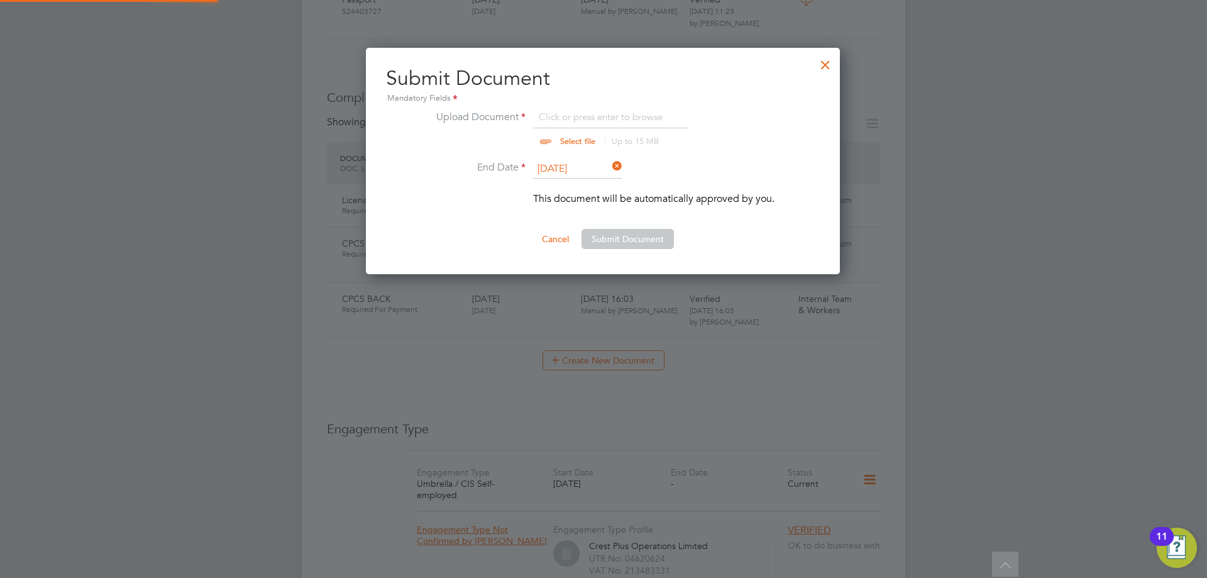
scroll to position [227, 475]
click at [624, 123] on input "file" at bounding box center [589, 128] width 197 height 38
type input "C:\fakepath\license.jpg"
click at [610, 235] on button "Submit Document" at bounding box center [627, 239] width 92 height 20
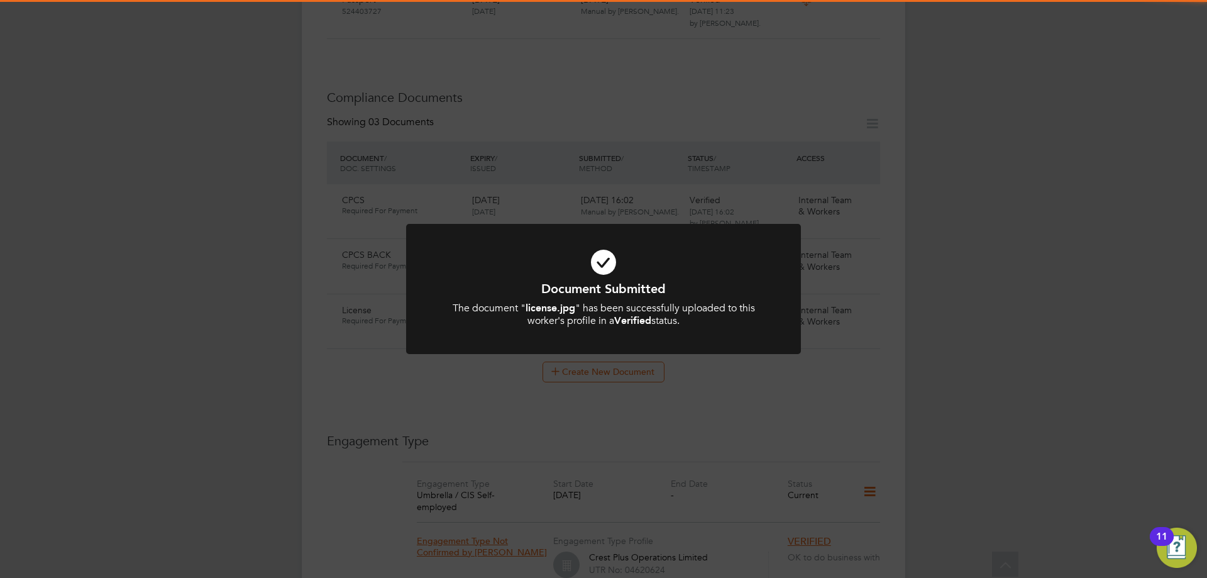
click at [601, 263] on icon at bounding box center [603, 262] width 327 height 49
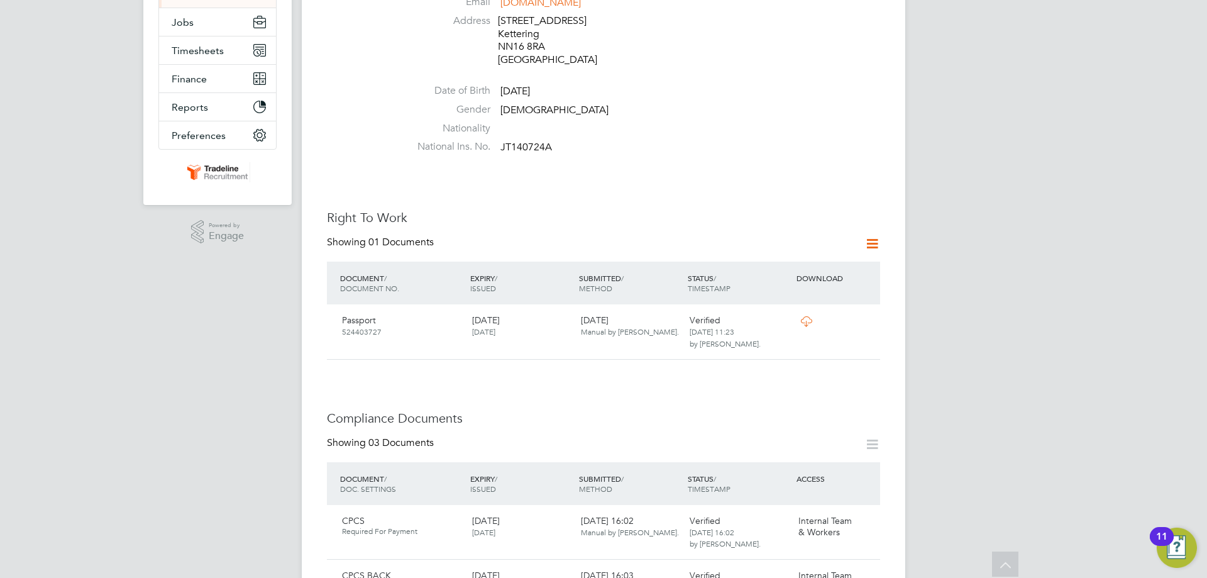
scroll to position [126, 0]
